Goal: Task Accomplishment & Management: Manage account settings

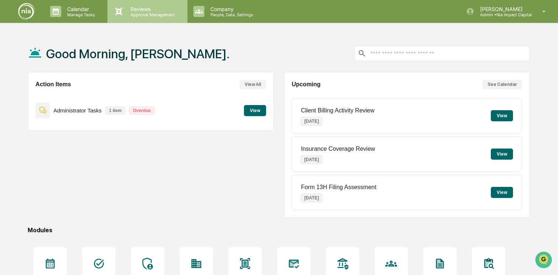
click at [163, 10] on p "Reviews" at bounding box center [152, 9] width 54 height 6
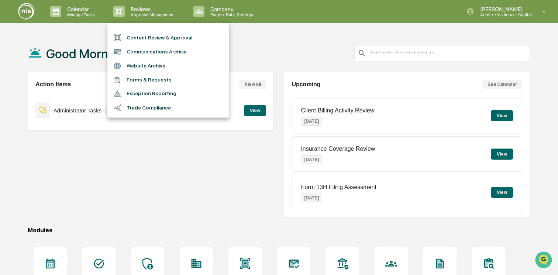
click at [162, 37] on li "Content Review & Approval" at bounding box center [168, 38] width 122 height 14
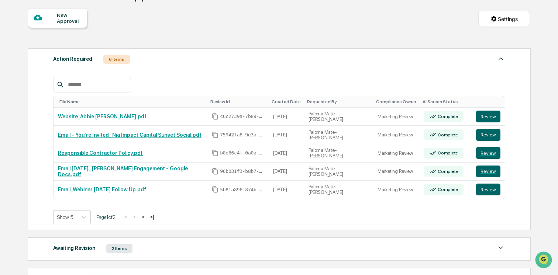
scroll to position [121, 0]
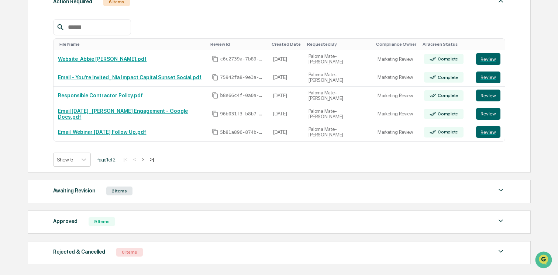
click at [132, 191] on div "2 Items" at bounding box center [119, 191] width 26 height 9
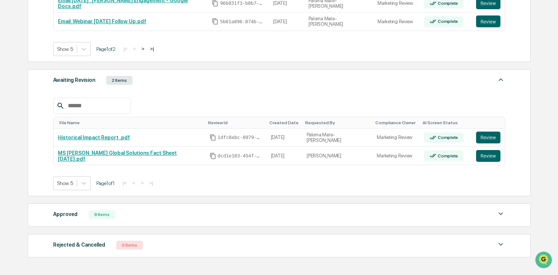
scroll to position [268, 0]
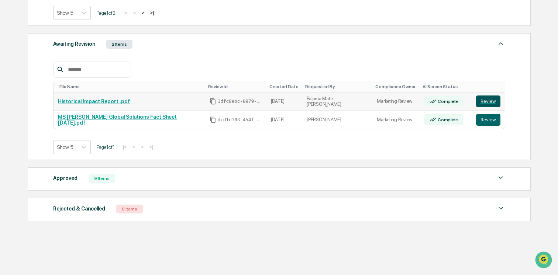
click at [486, 99] on button "Review" at bounding box center [488, 102] width 24 height 12
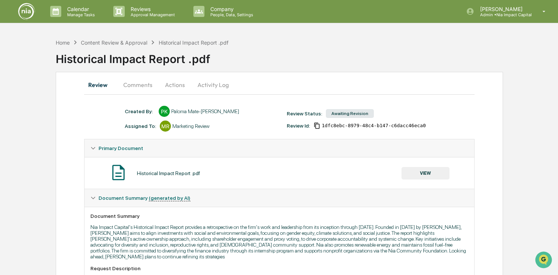
click at [145, 85] on button "Comments" at bounding box center [137, 85] width 41 height 18
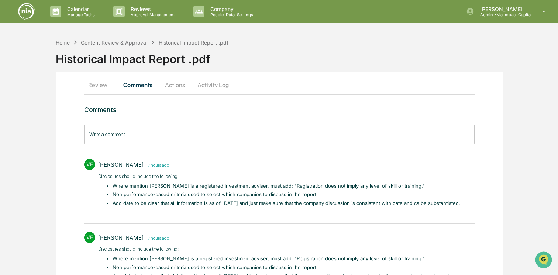
click at [121, 44] on div "Content Review & Approval" at bounding box center [114, 42] width 66 height 6
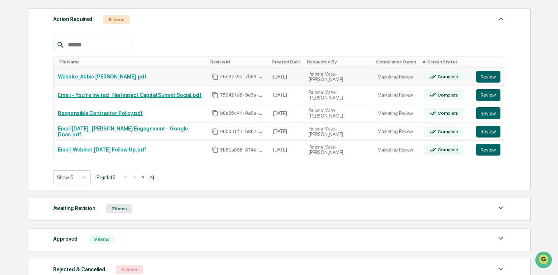
scroll to position [165, 0]
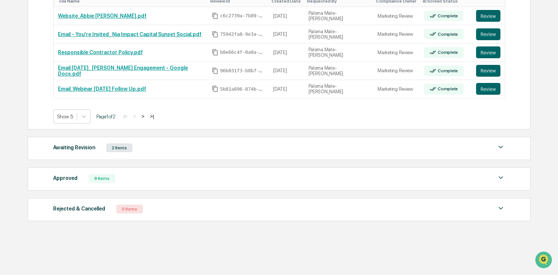
click at [101, 148] on div "Awaiting Revision 2 Items" at bounding box center [279, 148] width 452 height 10
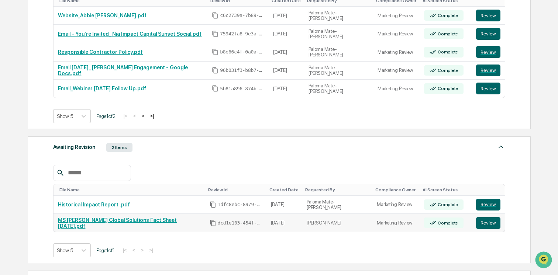
click at [98, 223] on link "MS [PERSON_NAME] Global Solutions Fact Sheet [DATE].pdf" at bounding box center [117, 223] width 119 height 12
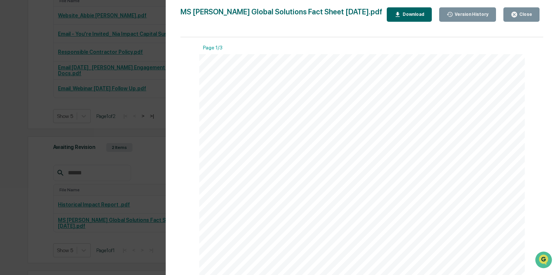
click at [520, 11] on div "Close" at bounding box center [520, 14] width 21 height 7
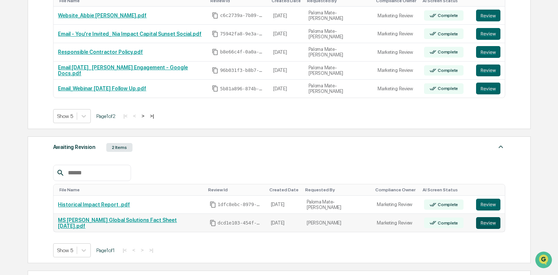
click at [482, 224] on button "Review" at bounding box center [488, 223] width 24 height 12
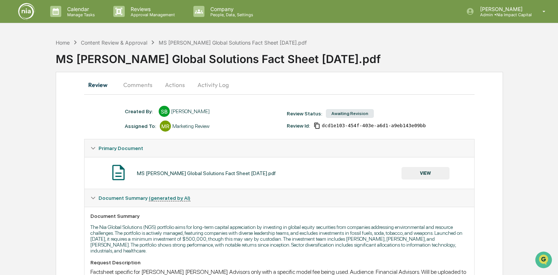
click at [176, 86] on button "Actions" at bounding box center [174, 85] width 33 height 18
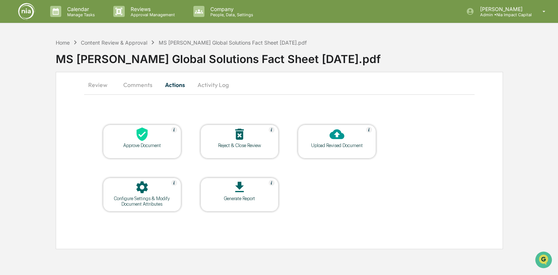
click at [138, 82] on button "Comments" at bounding box center [137, 85] width 41 height 18
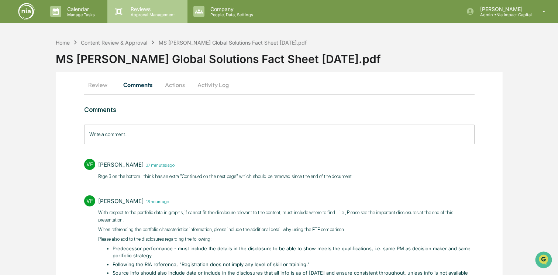
click at [147, 7] on p "Reviews" at bounding box center [152, 9] width 54 height 6
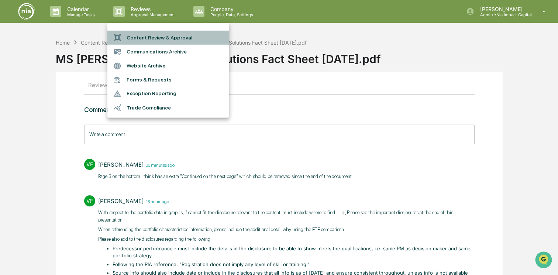
click at [147, 41] on li "Content Review & Approval" at bounding box center [168, 38] width 122 height 14
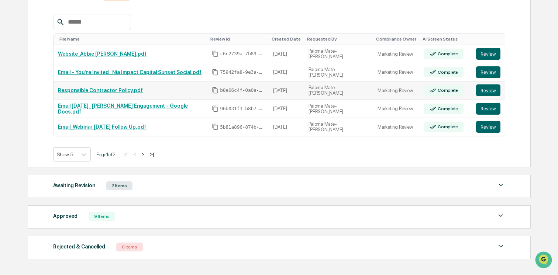
scroll to position [115, 0]
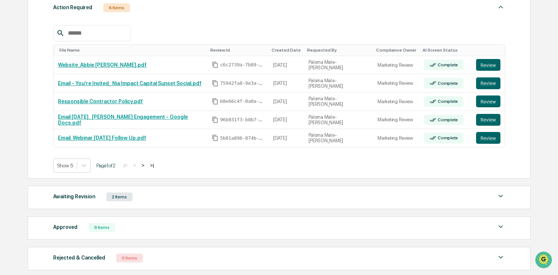
click at [330, 198] on div "Awaiting Revision 2 Items" at bounding box center [279, 197] width 452 height 10
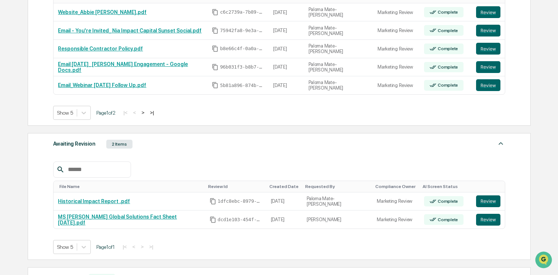
scroll to position [185, 0]
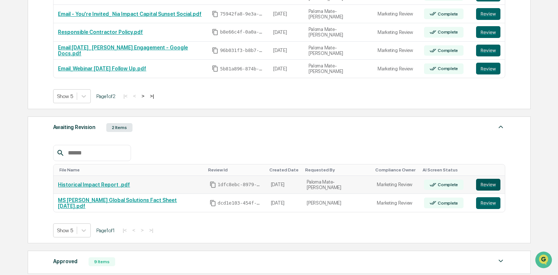
click at [483, 186] on button "Review" at bounding box center [488, 185] width 24 height 12
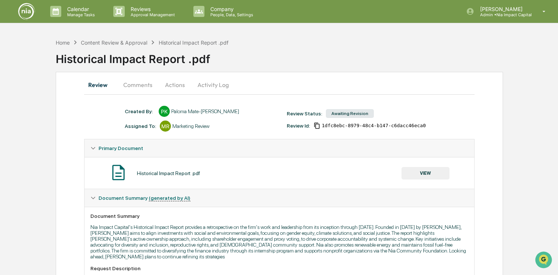
click at [146, 88] on button "Comments" at bounding box center [137, 85] width 41 height 18
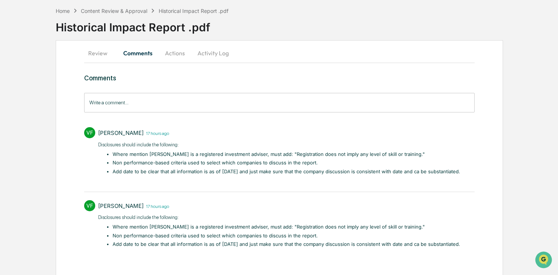
scroll to position [35, 0]
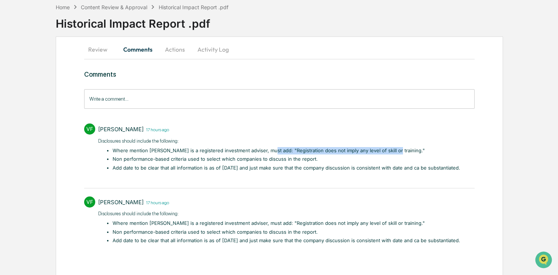
drag, startPoint x: 263, startPoint y: 149, endPoint x: 386, endPoint y: 152, distance: 123.9
click at [386, 152] on li "Where mention NIA is a registered investment adviser, must add​: "Registration …" at bounding box center [285, 150] width 347 height 7
copy li "Registration does not imply any level of skill or training."
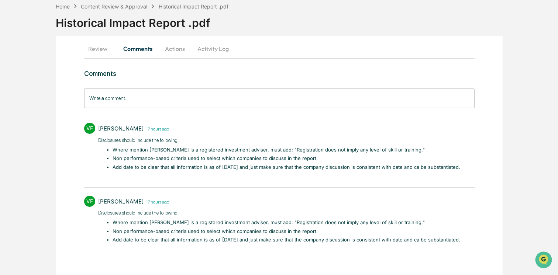
click at [237, 162] on ul "Where mention NIA is a registered investment adviser, must add​: "Registration …" at bounding box center [282, 158] width 355 height 25
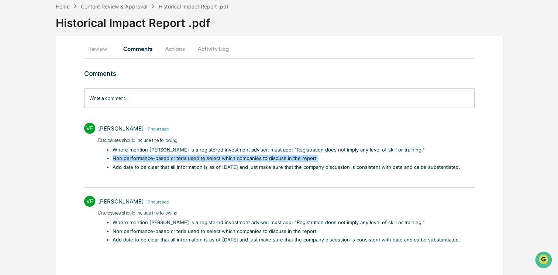
drag, startPoint x: 112, startPoint y: 157, endPoint x: 316, endPoint y: 156, distance: 203.9
click at [316, 156] on li "Non performance-based criteria used to select which companies to discuss in the…" at bounding box center [285, 158] width 347 height 7
copy li "Non performance-based criteria used to select which companies to discuss in the…"
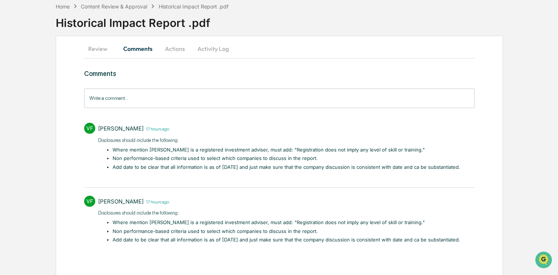
click at [271, 170] on div "Disclosures should include the following: Where mention NIA is a registered inv…" at bounding box center [279, 159] width 362 height 44
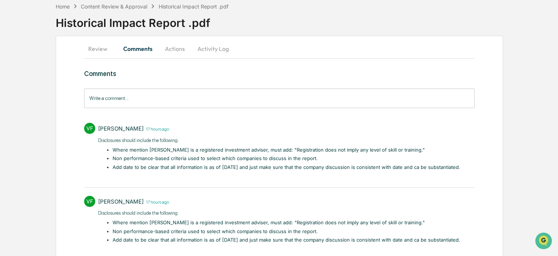
scroll to position [55, 0]
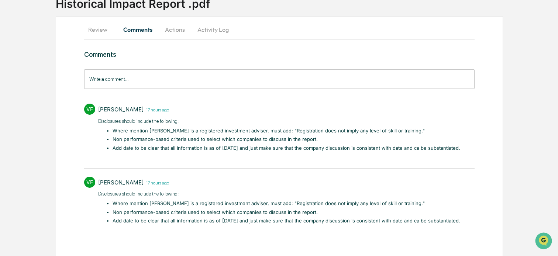
drag, startPoint x: 112, startPoint y: 220, endPoint x: 405, endPoint y: 227, distance: 292.8
click at [405, 227] on div "Comments Write a comment... Write a comment... VF Vanessa Fiore 17 hours ago Di…" at bounding box center [279, 152] width 390 height 202
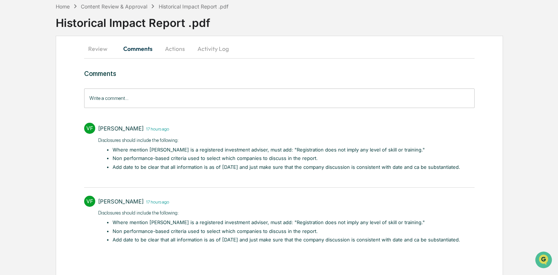
scroll to position [0, 0]
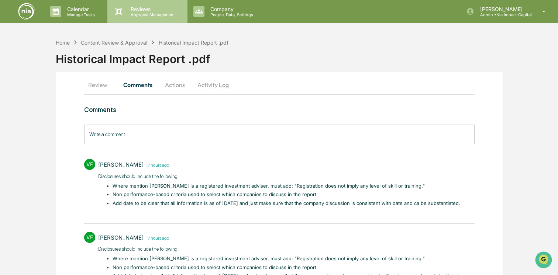
click at [140, 12] on p "Approval Management" at bounding box center [152, 14] width 54 height 5
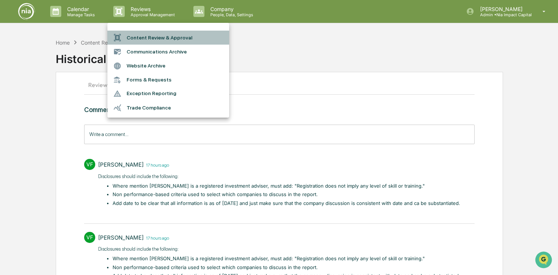
click at [145, 38] on li "Content Review & Approval" at bounding box center [168, 38] width 122 height 14
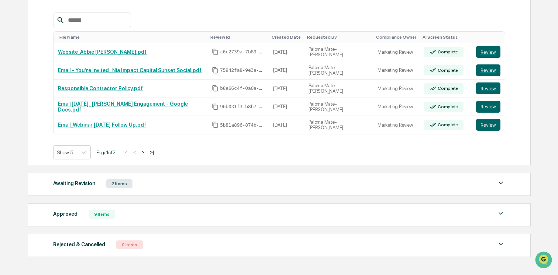
scroll to position [137, 0]
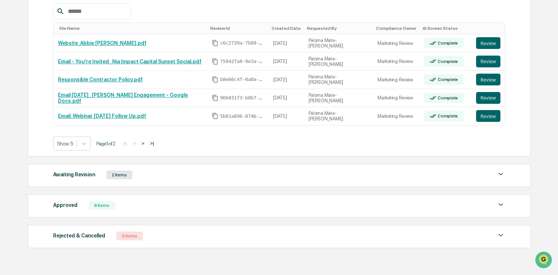
click at [294, 179] on div "Awaiting Revision 2 Items" at bounding box center [279, 175] width 452 height 10
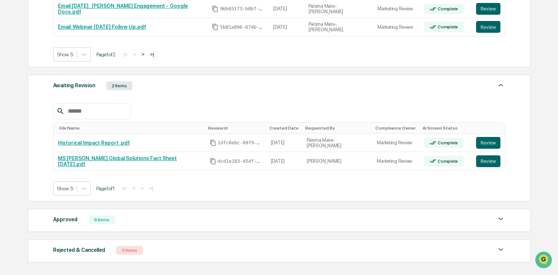
scroll to position [230, 0]
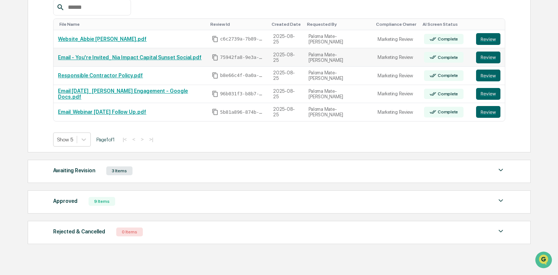
scroll to position [145, 0]
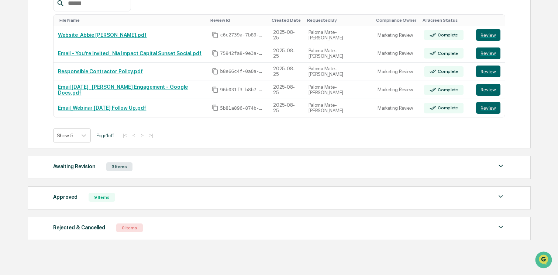
click at [253, 171] on div "Awaiting Revision 3 Items" at bounding box center [279, 167] width 452 height 10
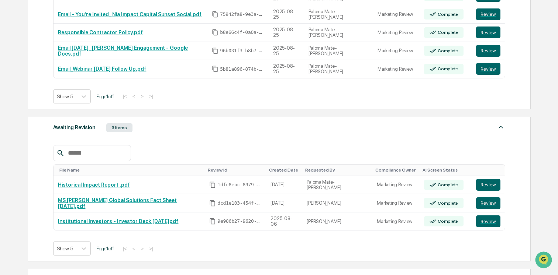
scroll to position [189, 0]
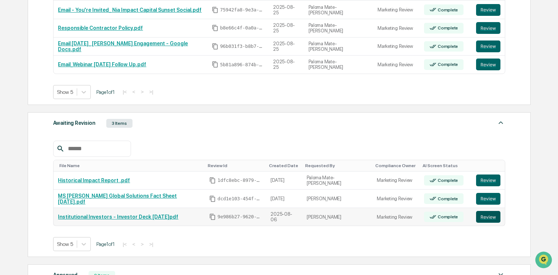
click at [483, 218] on button "Review" at bounding box center [488, 217] width 24 height 12
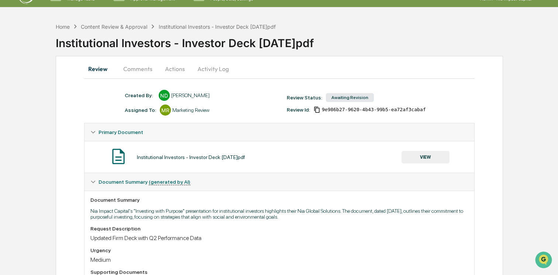
scroll to position [13, 0]
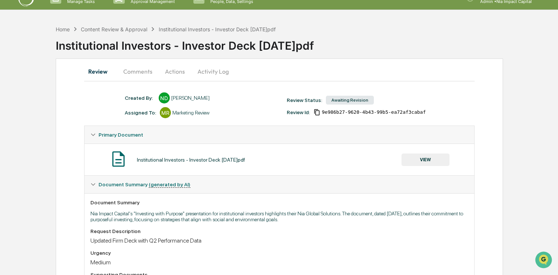
click at [139, 68] on button "Comments" at bounding box center [137, 72] width 41 height 18
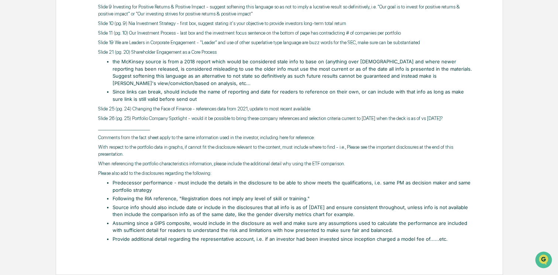
scroll to position [0, 0]
